Goal: Navigation & Orientation: Find specific page/section

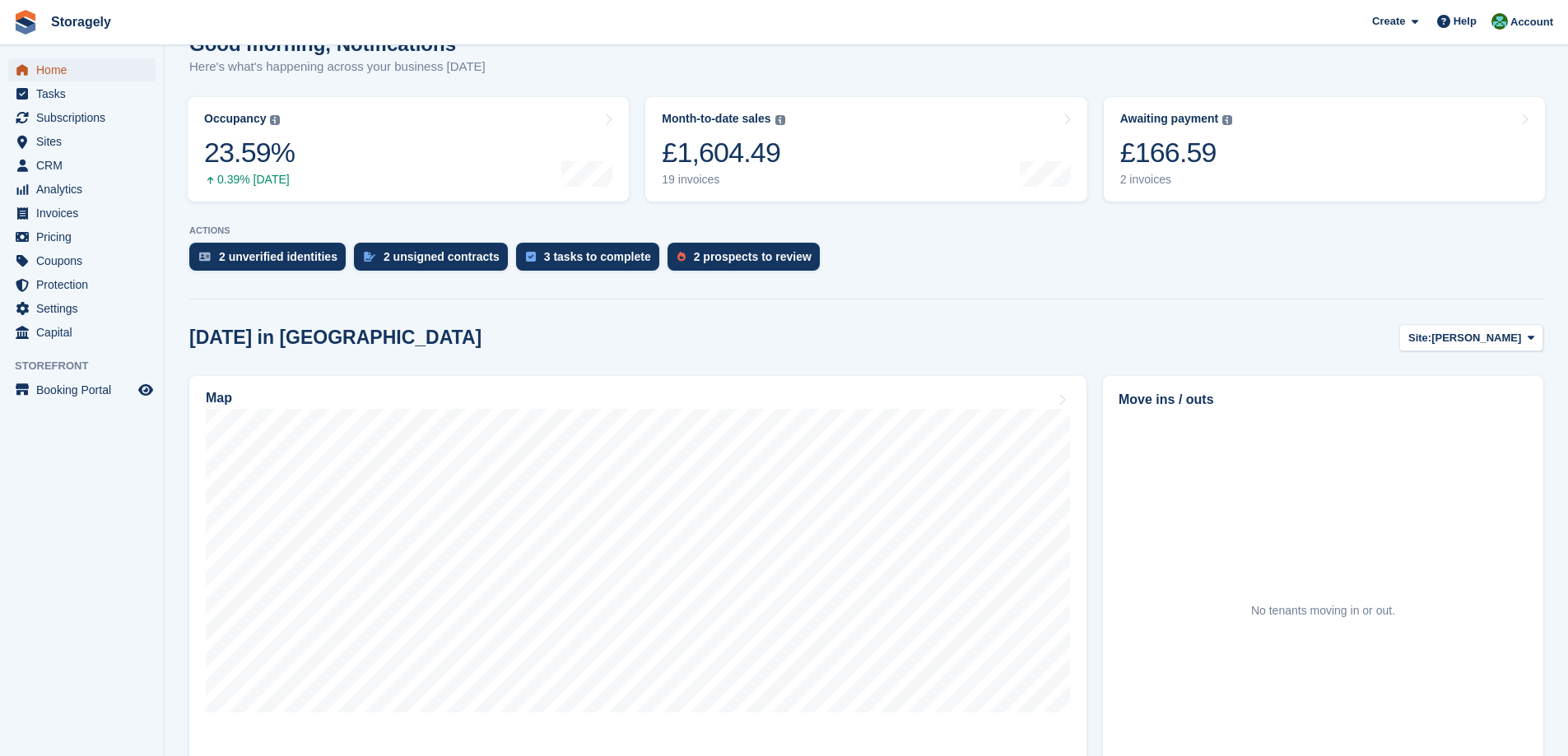
click at [47, 64] on span "Home" at bounding box center [85, 70] width 99 height 23
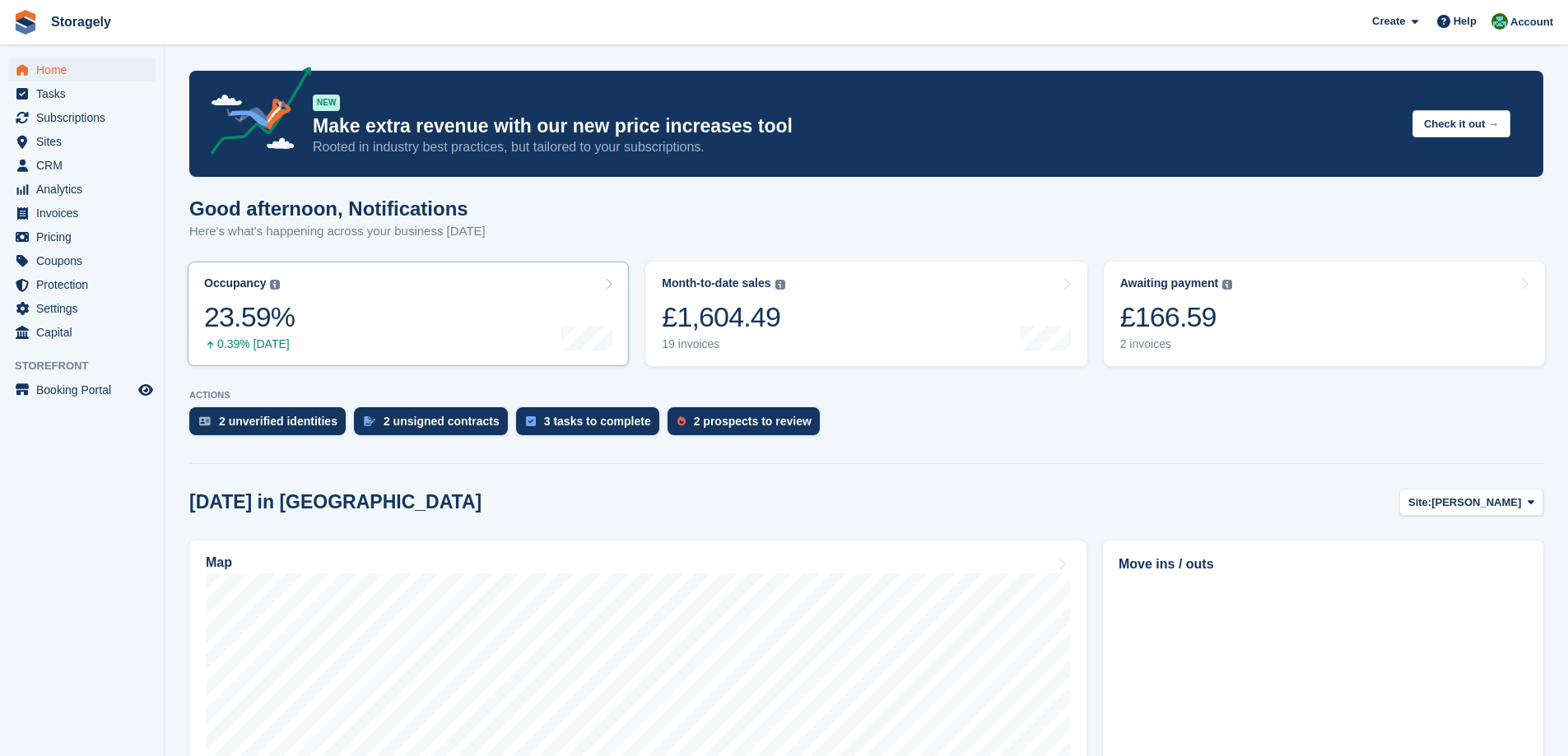
click at [295, 318] on link "Occupancy The percentage of all currently allocated units in terms of area. Inc…" at bounding box center [408, 314] width 442 height 104
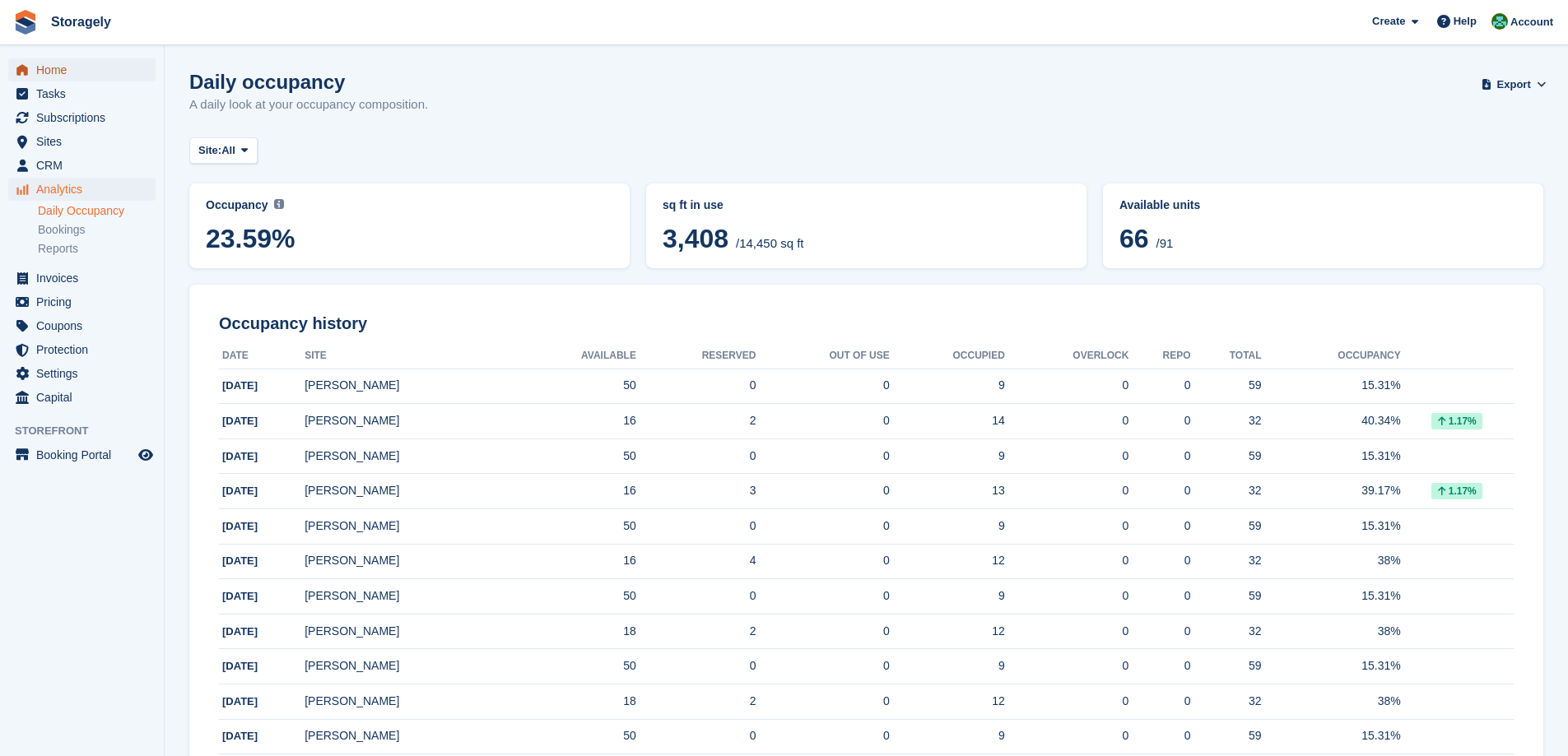
click at [62, 69] on span "Home" at bounding box center [85, 70] width 99 height 23
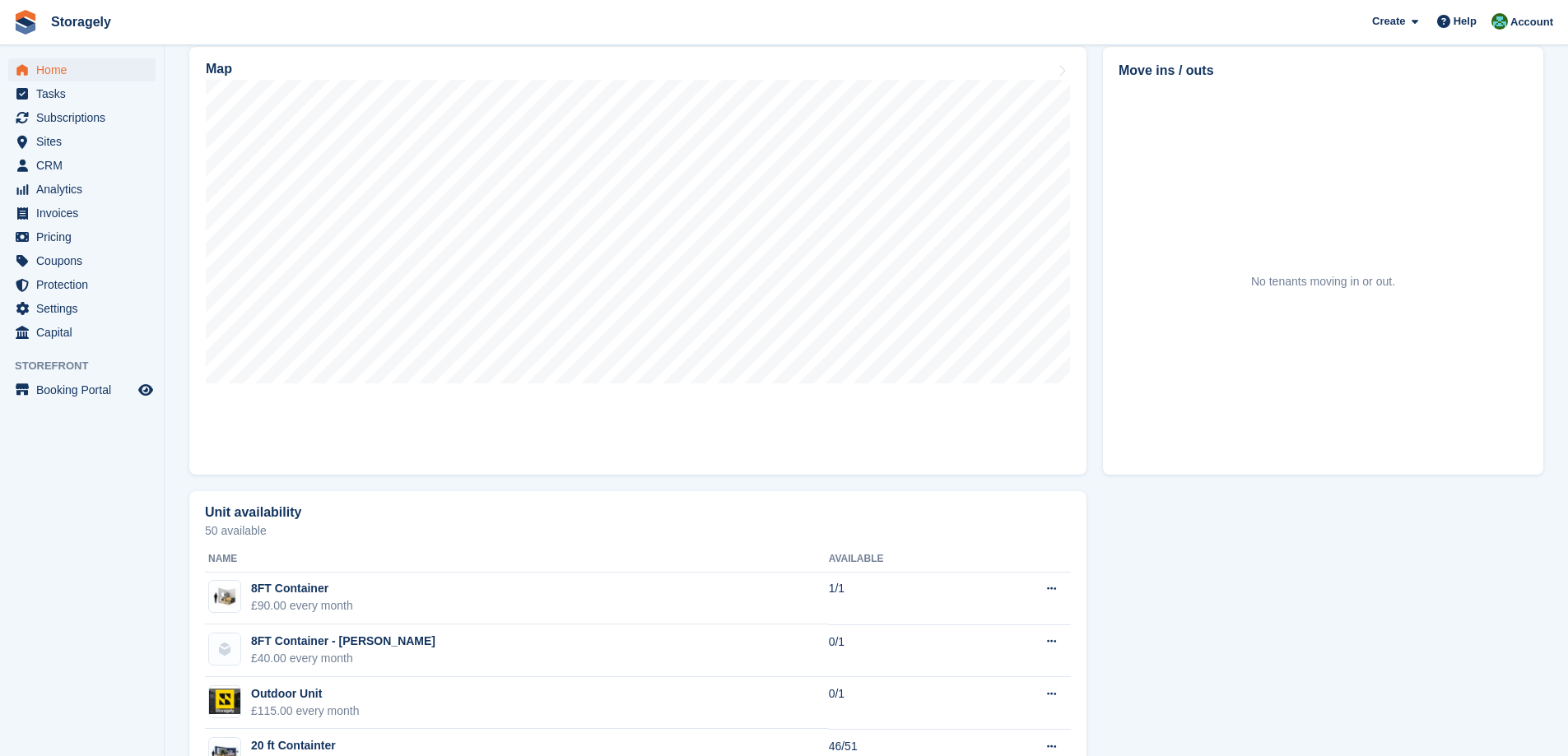
scroll to position [609, 0]
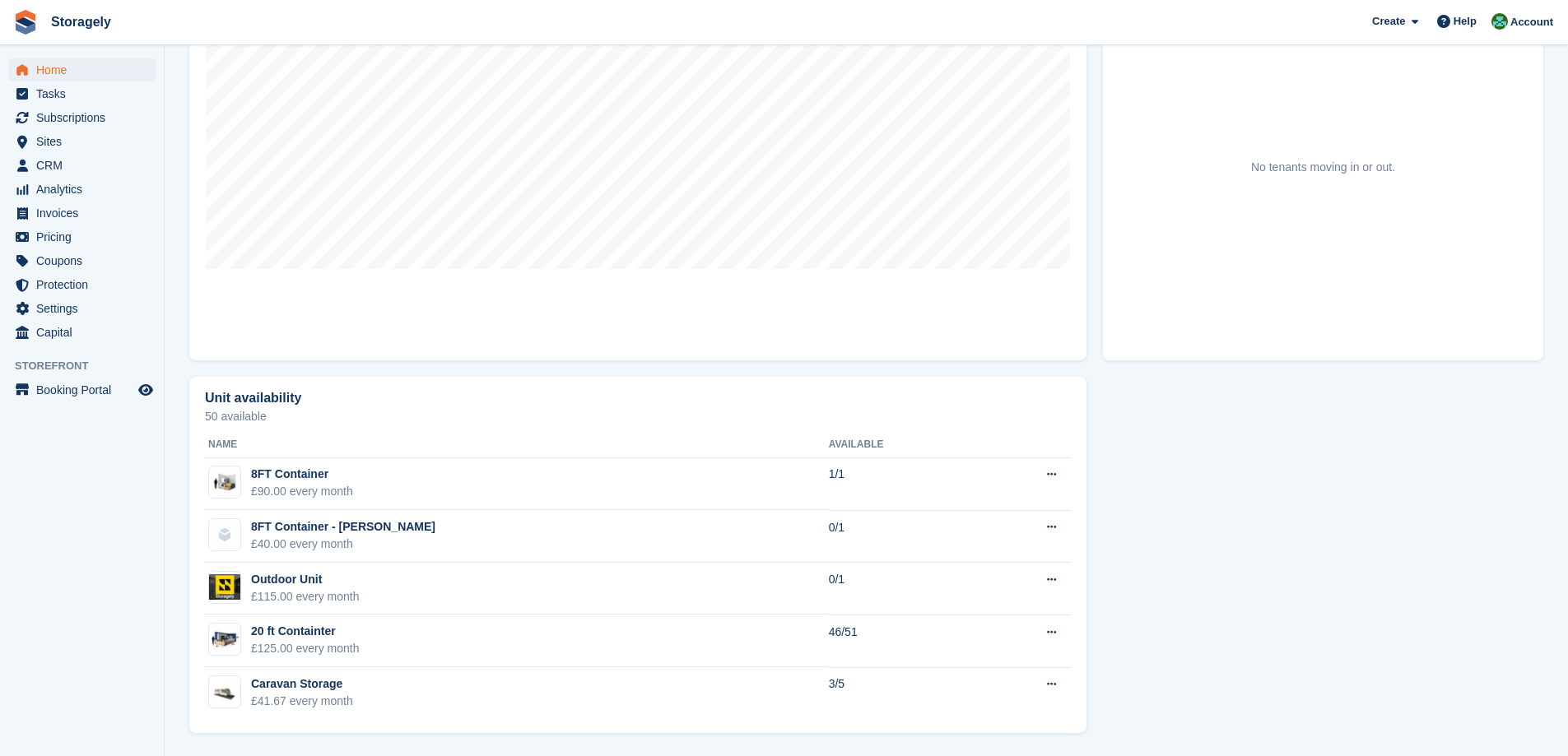
click at [175, 223] on section "NEW Make extra revenue with our new price increases tool Rooted in industry bes…" at bounding box center [866, 74] width 1404 height 1365
